Goal: Transaction & Acquisition: Purchase product/service

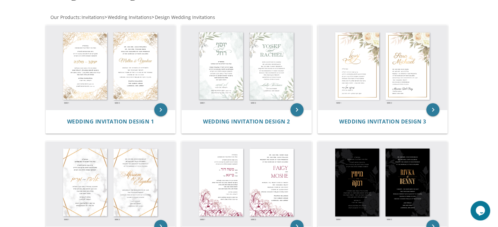
scroll to position [107, 0]
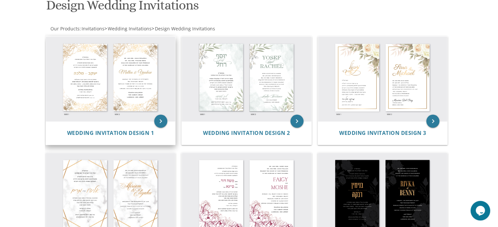
click at [133, 43] on img at bounding box center [111, 79] width 130 height 85
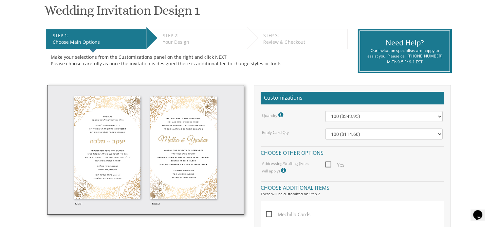
scroll to position [110, 0]
